Goal: Task Accomplishment & Management: Use online tool/utility

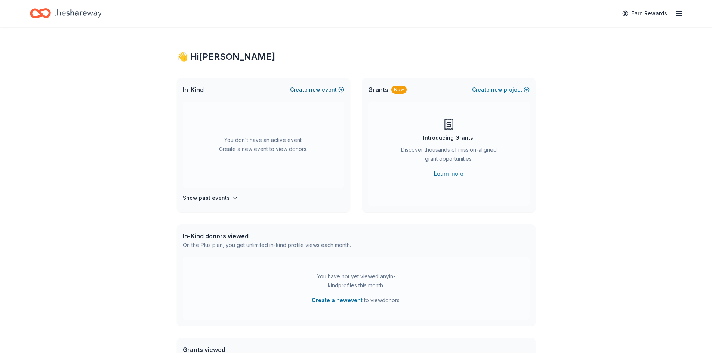
click at [316, 90] on span "new" at bounding box center [314, 89] width 11 height 9
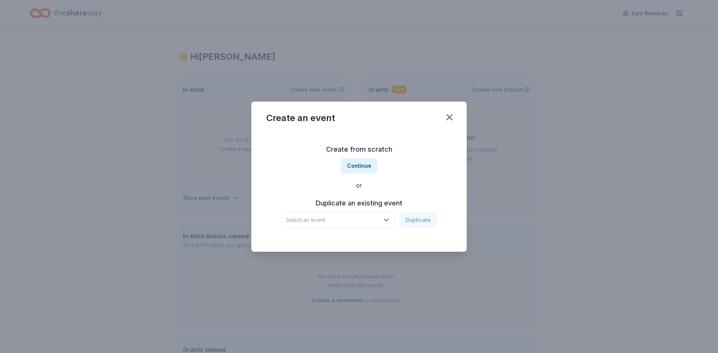
click at [385, 223] on icon "button" at bounding box center [386, 220] width 7 height 7
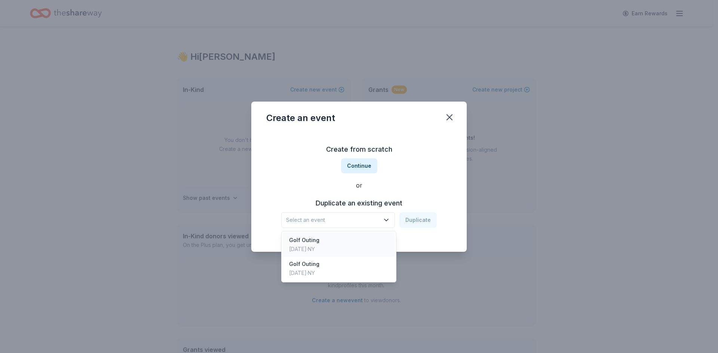
click at [363, 247] on div "Golf Outing [DATE] · [GEOGRAPHIC_DATA]" at bounding box center [338, 245] width 111 height 24
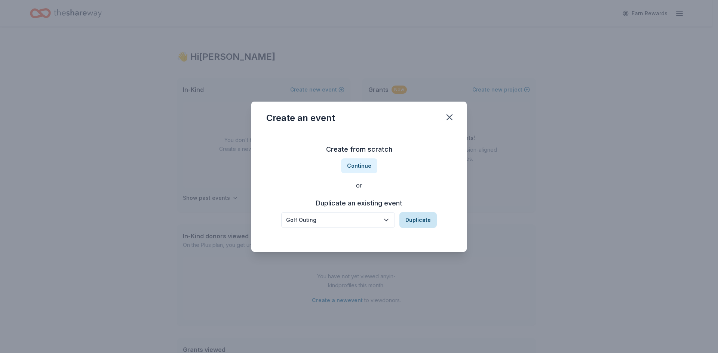
click at [408, 222] on button "Duplicate" at bounding box center [417, 220] width 37 height 16
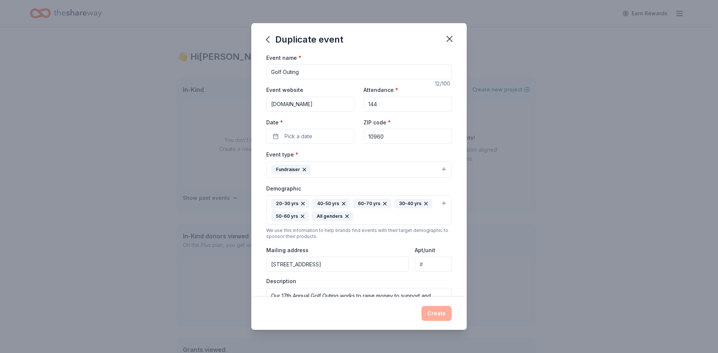
click at [270, 71] on input "Golf Outing" at bounding box center [358, 71] width 185 height 15
click at [327, 135] on button "Pick a date" at bounding box center [310, 136] width 88 height 15
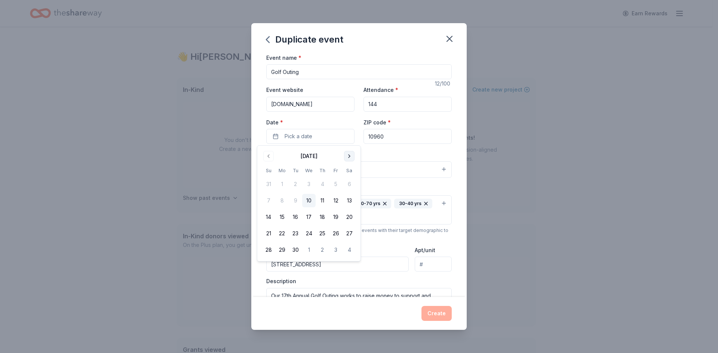
click at [349, 156] on button "Go to next month" at bounding box center [349, 156] width 10 height 10
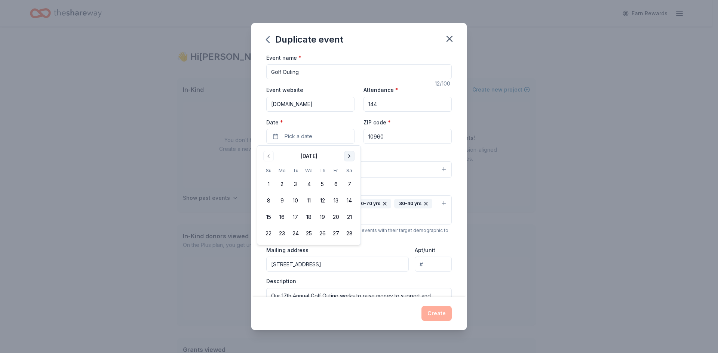
click at [349, 156] on button "Go to next month" at bounding box center [349, 156] width 10 height 10
click at [283, 185] on button "1" at bounding box center [281, 184] width 13 height 13
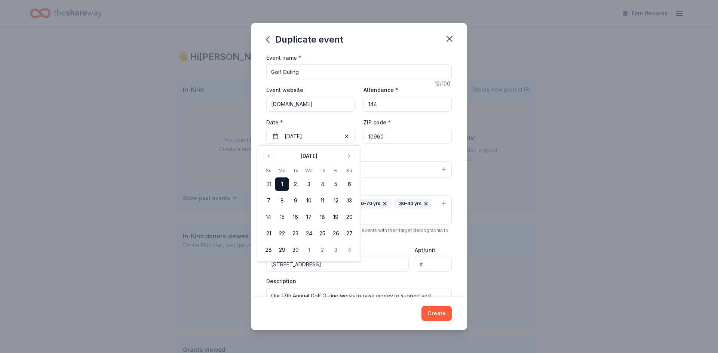
click at [408, 139] on input "10960" at bounding box center [407, 136] width 88 height 15
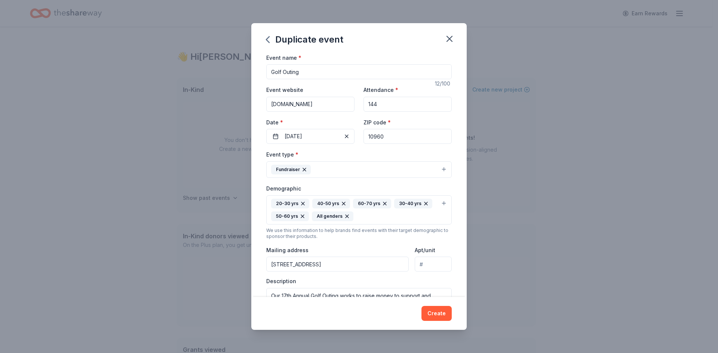
click at [408, 139] on input "10960" at bounding box center [407, 136] width 88 height 15
click at [444, 120] on div "ZIP code * 10960" at bounding box center [407, 131] width 88 height 27
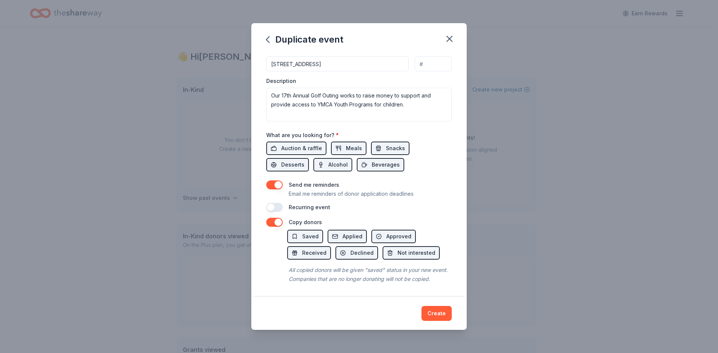
scroll to position [209, 0]
click at [440, 314] on button "Create" at bounding box center [436, 313] width 30 height 15
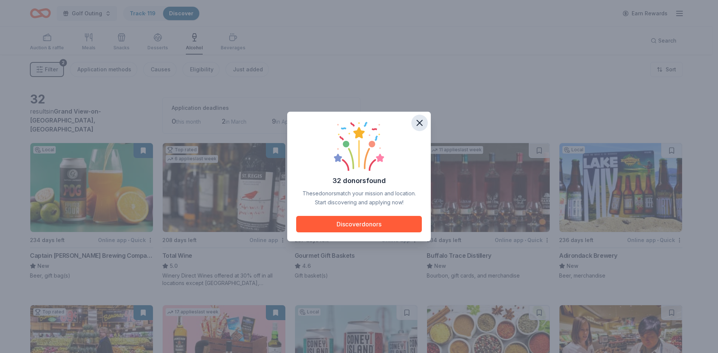
click at [421, 125] on icon "button" at bounding box center [419, 122] width 5 height 5
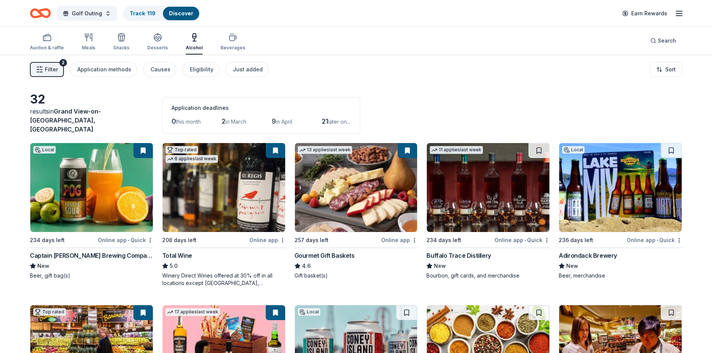
click at [55, 70] on span "Filter" at bounding box center [51, 69] width 13 height 9
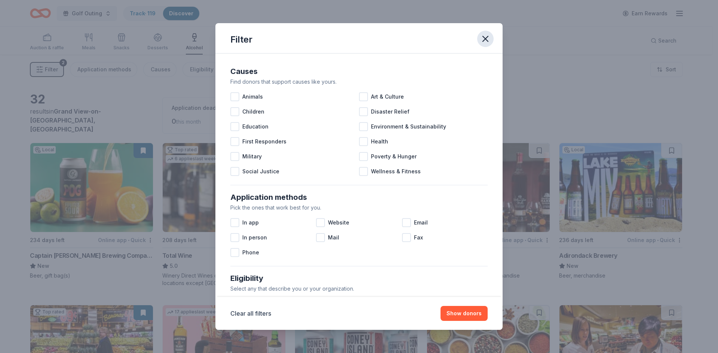
click at [481, 38] on icon "button" at bounding box center [485, 39] width 10 height 10
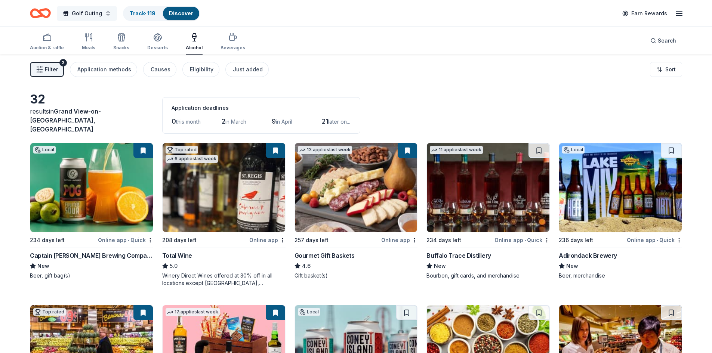
click at [81, 8] on button "Golf Outing" at bounding box center [87, 13] width 60 height 15
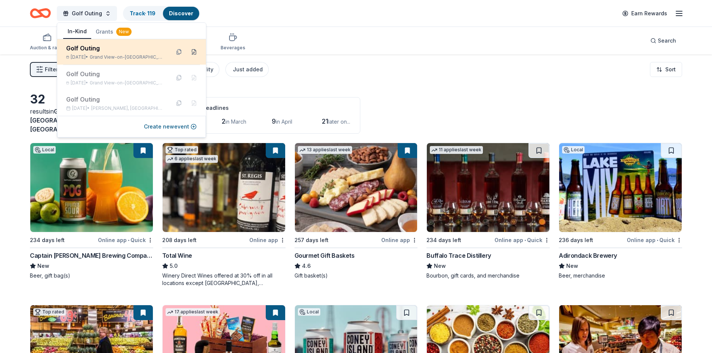
click at [194, 55] on button at bounding box center [194, 52] width 12 height 12
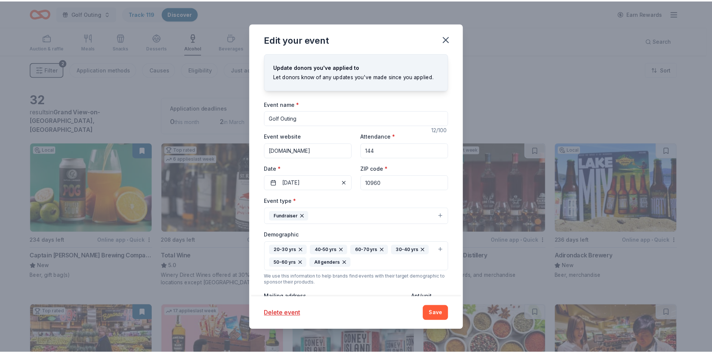
scroll to position [174, 0]
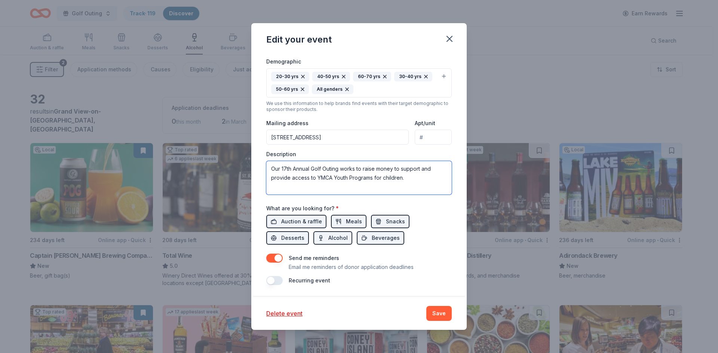
click at [285, 170] on textarea "Our 17th Annual Golf Outing works to raise money to support and provide access …" at bounding box center [358, 178] width 185 height 34
type textarea "Our 18th Annual Golf Outing works to raise money to support and provide access …"
click at [441, 312] on button "Save" at bounding box center [438, 313] width 25 height 15
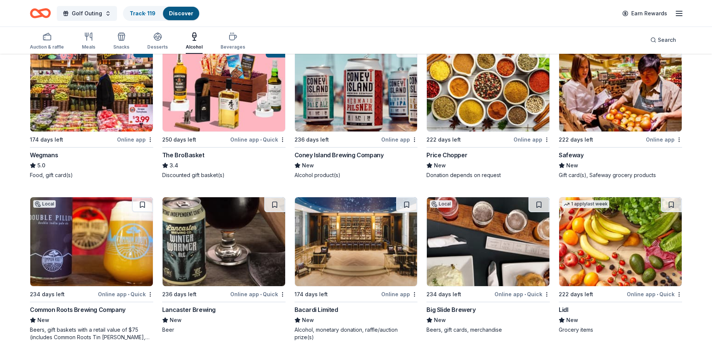
scroll to position [187, 0]
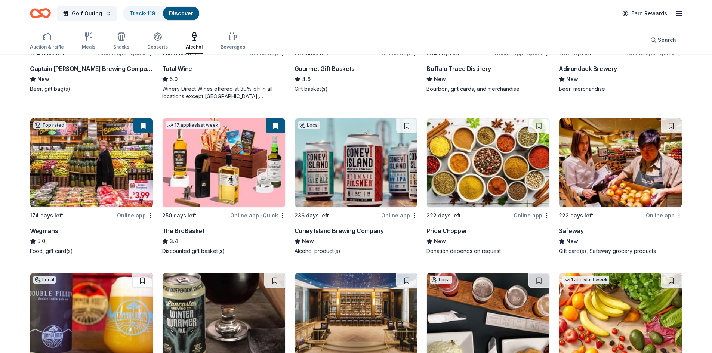
click at [225, 163] on img at bounding box center [224, 163] width 123 height 89
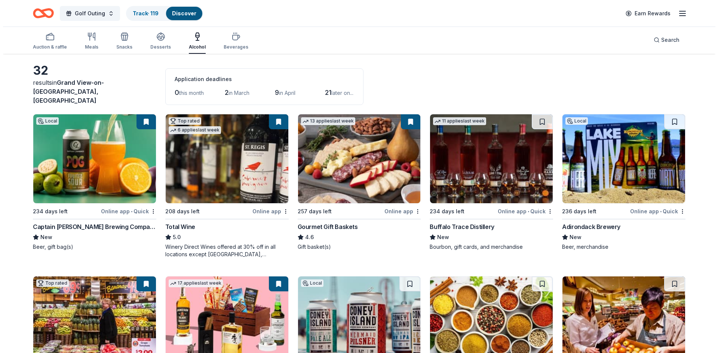
scroll to position [0, 0]
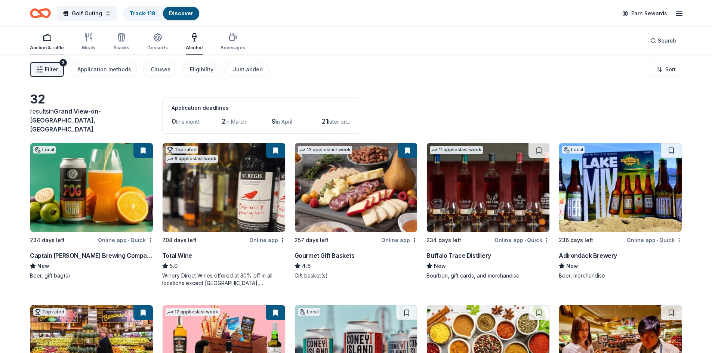
click at [44, 46] on div "Auction & raffle" at bounding box center [47, 48] width 34 height 6
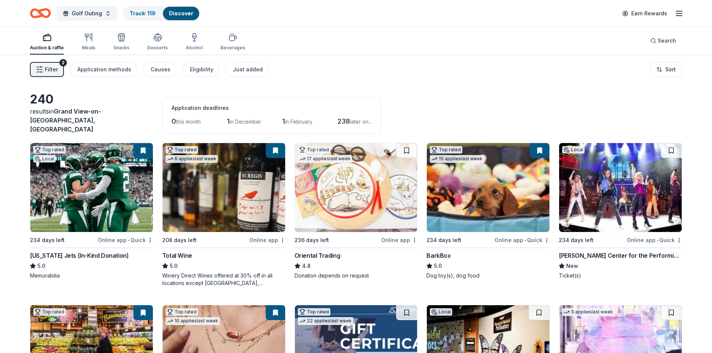
click at [49, 72] on span "Filter" at bounding box center [51, 69] width 13 height 9
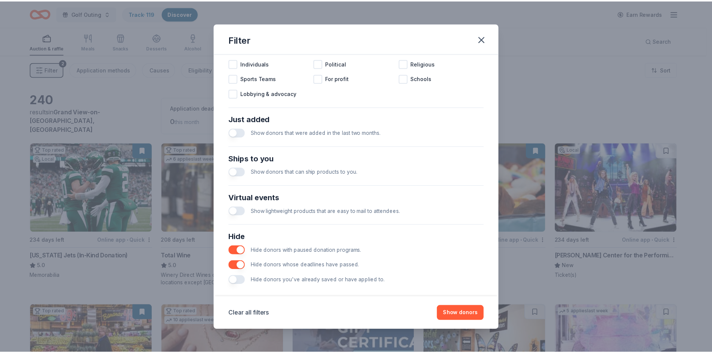
scroll to position [249, 0]
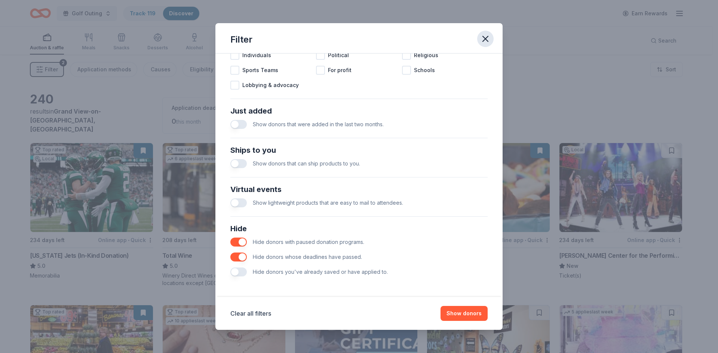
click at [487, 43] on icon "button" at bounding box center [485, 39] width 10 height 10
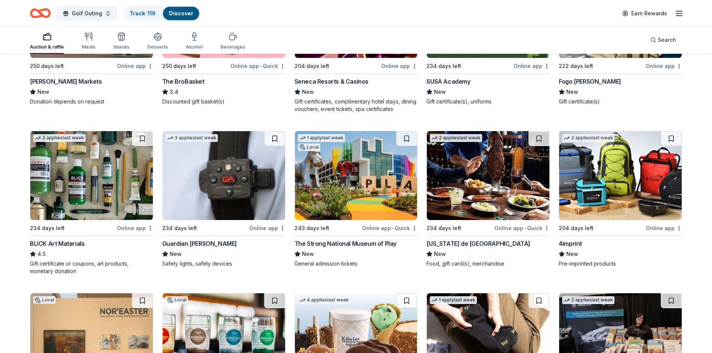
scroll to position [1636, 0]
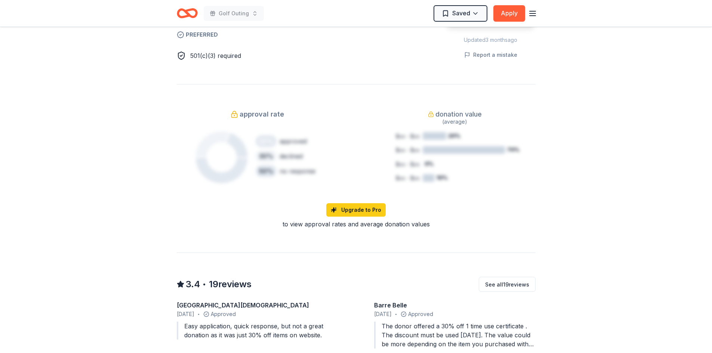
scroll to position [374, 0]
